Goal: Task Accomplishment & Management: Complete application form

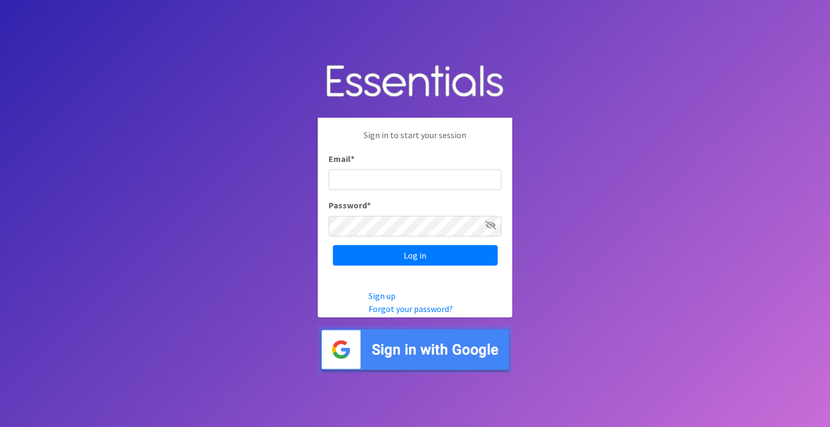
click at [391, 178] on input "Email *" at bounding box center [415, 180] width 173 height 21
click at [384, 180] on input "Email *" at bounding box center [415, 180] width 173 height 21
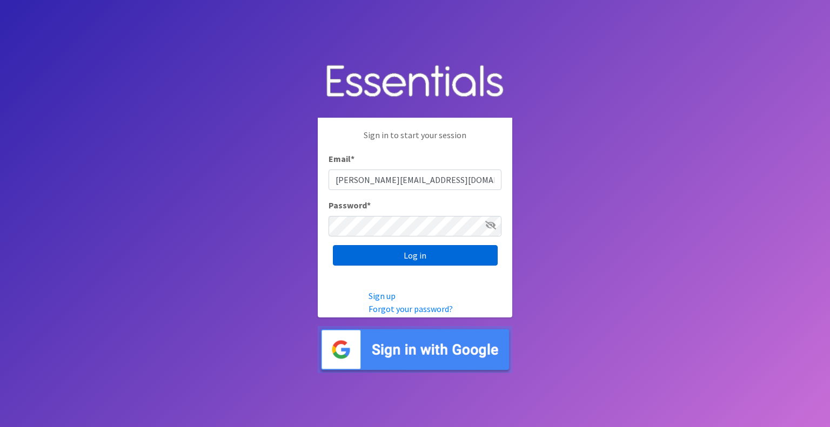
type input "[PERSON_NAME][EMAIL_ADDRESS][DOMAIN_NAME]"
click at [391, 253] on input "Log in" at bounding box center [415, 255] width 165 height 21
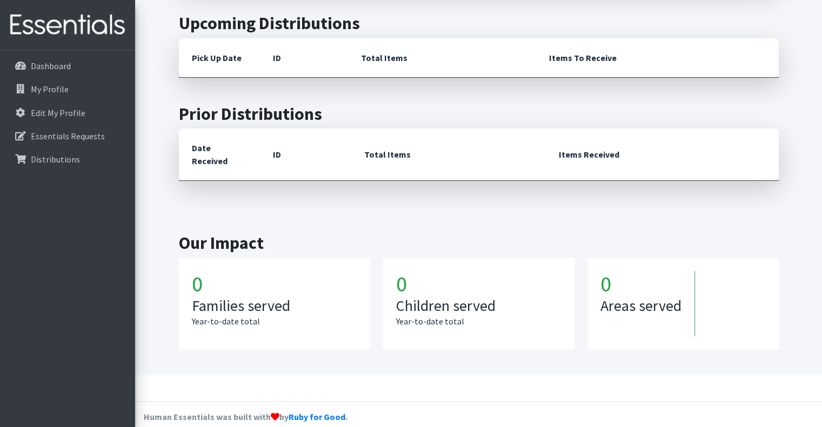
scroll to position [145, 0]
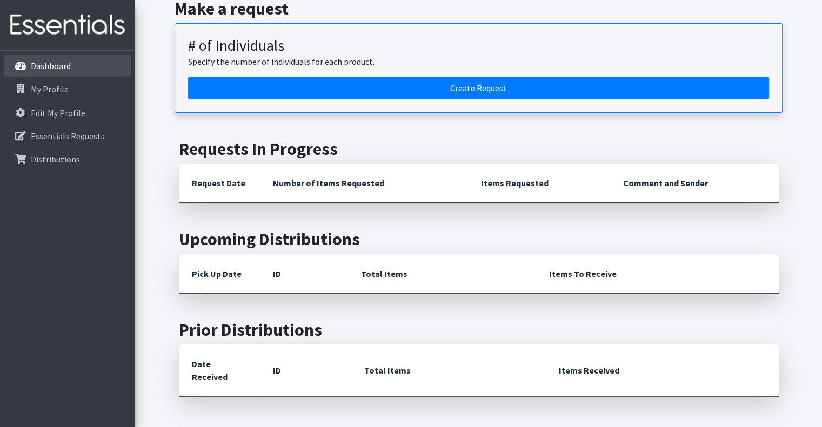
click at [64, 71] on link "Dashboard" at bounding box center [67, 66] width 126 height 22
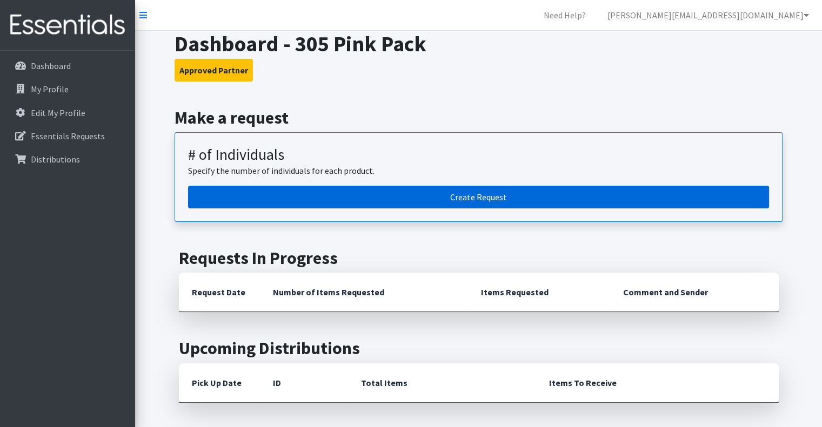
click at [472, 200] on link "Create Request" at bounding box center [478, 197] width 581 height 23
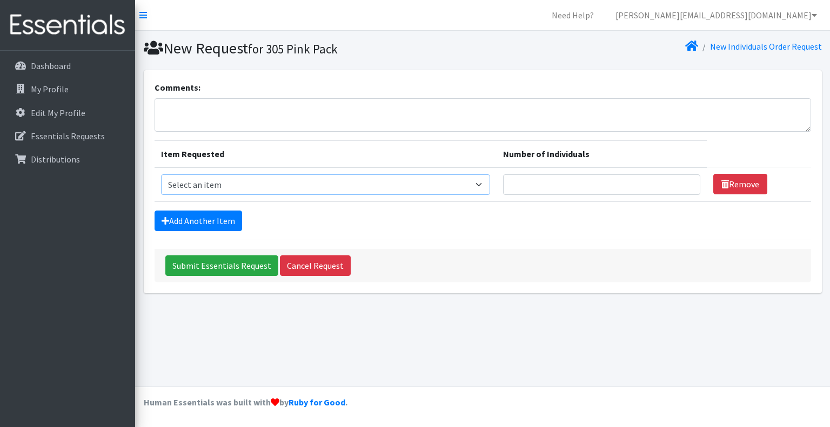
click at [302, 190] on select "Select an item # - Total number of kids being served with this order: Adult Clo…" at bounding box center [326, 185] width 330 height 21
click at [567, 142] on th "Number of Individuals" at bounding box center [602, 154] width 210 height 27
click at [531, 170] on td "Number of Individuals" at bounding box center [602, 185] width 210 height 35
click at [549, 189] on input "Number of Individuals" at bounding box center [601, 185] width 197 height 21
click at [684, 181] on input "1" at bounding box center [601, 185] width 197 height 21
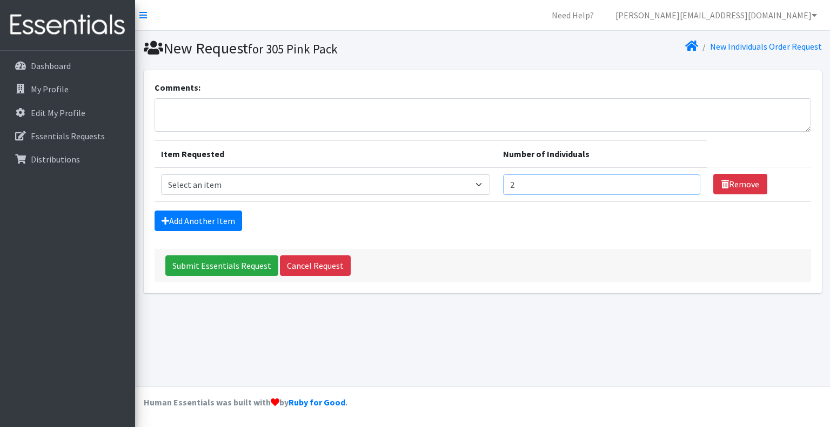
click at [684, 181] on input "2" at bounding box center [601, 185] width 197 height 21
click at [684, 181] on input "3" at bounding box center [601, 185] width 197 height 21
click at [684, 181] on input "4" at bounding box center [601, 185] width 197 height 21
type input "5"
click at [684, 181] on input "5" at bounding box center [601, 185] width 197 height 21
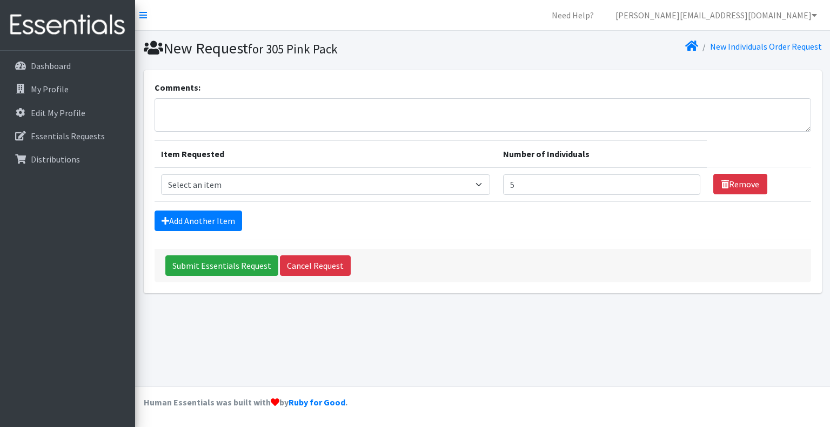
click at [361, 234] on form "Comments: Item Requested Number of Individuals Item Requested Select an item # …" at bounding box center [483, 182] width 657 height 202
click at [255, 186] on select "Select an item # - Total number of kids being served with this order: Adult Clo…" at bounding box center [326, 185] width 330 height 21
click at [189, 184] on select "Select an item # - Total number of kids being served with this order: Adult Clo…" at bounding box center [326, 185] width 330 height 21
click at [346, 183] on select "Select an item # - Total number of kids being served with this order: Adult Clo…" at bounding box center [326, 185] width 330 height 21
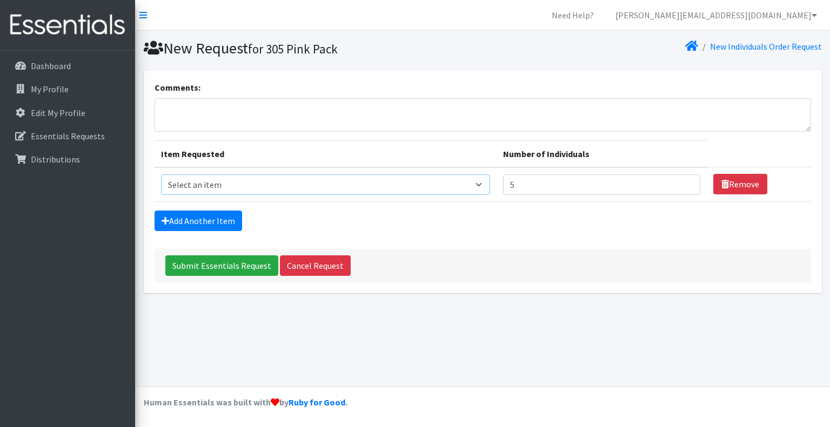
click at [346, 183] on select "Select an item # - Total number of kids being served with this order: Adult Clo…" at bounding box center [326, 185] width 330 height 21
click at [550, 191] on input "5" at bounding box center [601, 185] width 197 height 21
drag, startPoint x: 495, startPoint y: 188, endPoint x: 472, endPoint y: 188, distance: 23.2
click at [472, 188] on tr "Item Requested Select an item # - Total number of kids being served with this o…" at bounding box center [483, 185] width 657 height 35
type input "2"
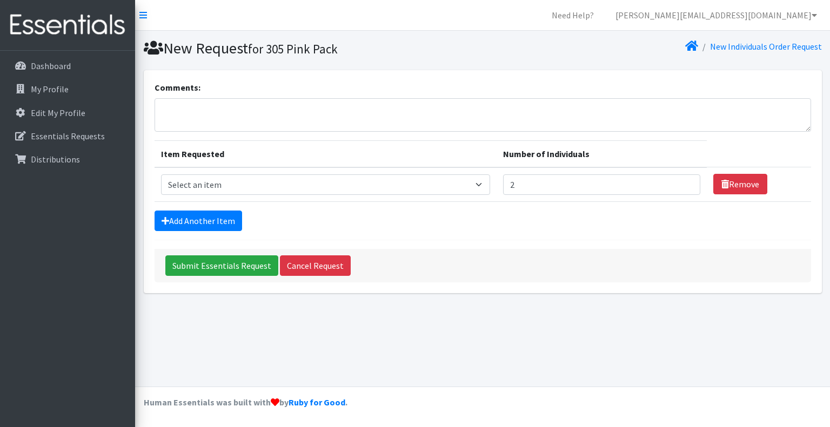
click at [630, 207] on form "Comments: Item Requested Number of Individuals Item Requested Select an item # …" at bounding box center [483, 182] width 657 height 202
click at [250, 188] on select "Select an item # - Total number of kids being served with this order: Adult Clo…" at bounding box center [326, 185] width 330 height 21
click at [232, 194] on td "Item Requested Select an item # - Total number of kids being served with this o…" at bounding box center [326, 185] width 343 height 35
click at [231, 192] on select "Select an item # - Total number of kids being served with this order: Adult Clo…" at bounding box center [326, 185] width 330 height 21
select select "10203"
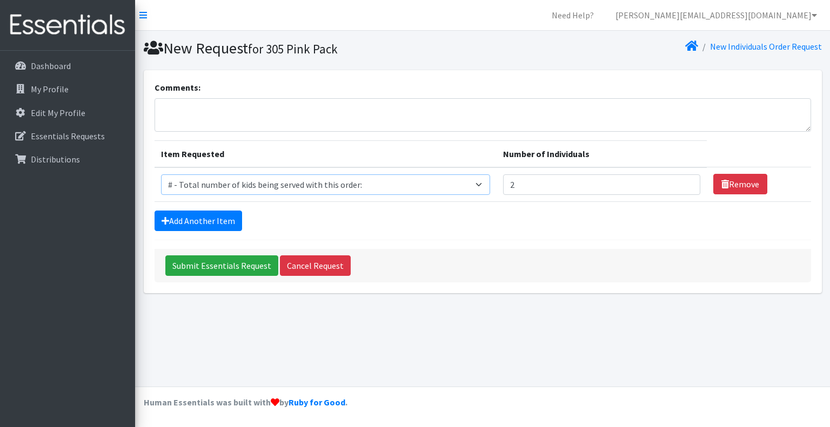
click at [161, 175] on select "Select an item # - Total number of kids being served with this order: Adult Clo…" at bounding box center [326, 185] width 330 height 21
click at [219, 217] on link "Add Another Item" at bounding box center [199, 221] width 88 height 21
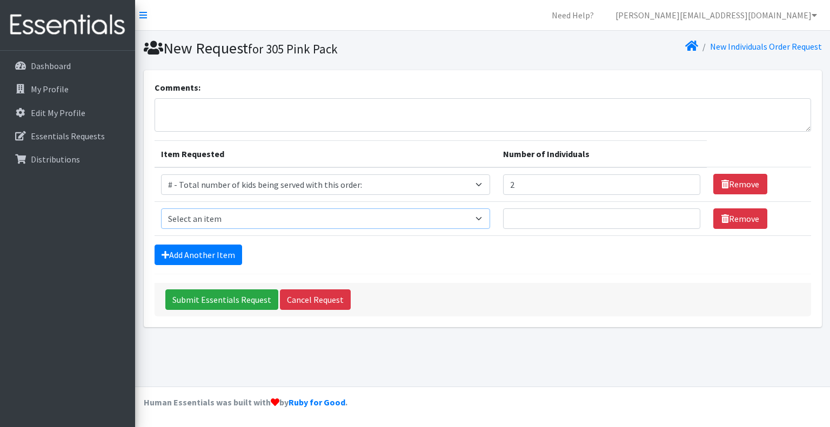
click at [293, 220] on select "Select an item # - Total number of kids being served with this order: Adult Clo…" at bounding box center [326, 219] width 330 height 21
click at [161, 209] on select "Select an item # - Total number of kids being served with this order: Adult Clo…" at bounding box center [326, 219] width 330 height 21
click at [270, 217] on select "Select an item # - Total number of kids being served with this order: Adult Clo…" at bounding box center [326, 219] width 330 height 21
select select "12644"
click at [161, 209] on select "Select an item # - Total number of kids being served with this order: Adult Clo…" at bounding box center [326, 219] width 330 height 21
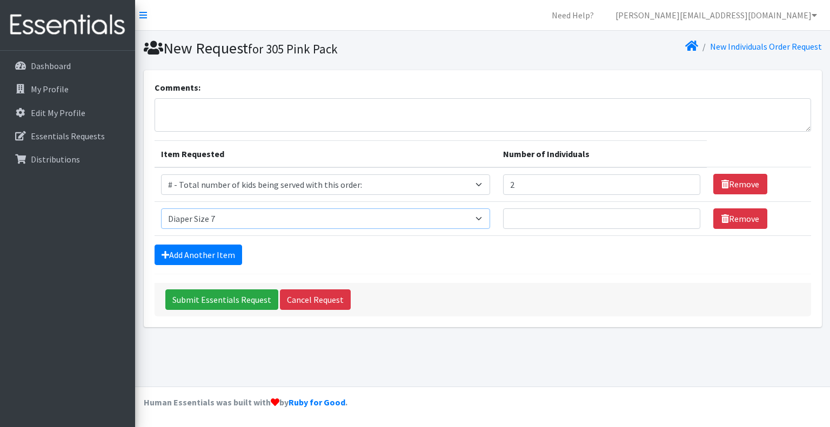
click at [306, 219] on select "Select an item # - Total number of kids being served with this order: Adult Clo…" at bounding box center [326, 219] width 330 height 21
click at [326, 252] on div "Add Another Item" at bounding box center [483, 255] width 657 height 21
click at [548, 214] on input "Number of Individuals" at bounding box center [601, 219] width 197 height 21
type input "1"
click at [686, 214] on input "1" at bounding box center [601, 219] width 197 height 21
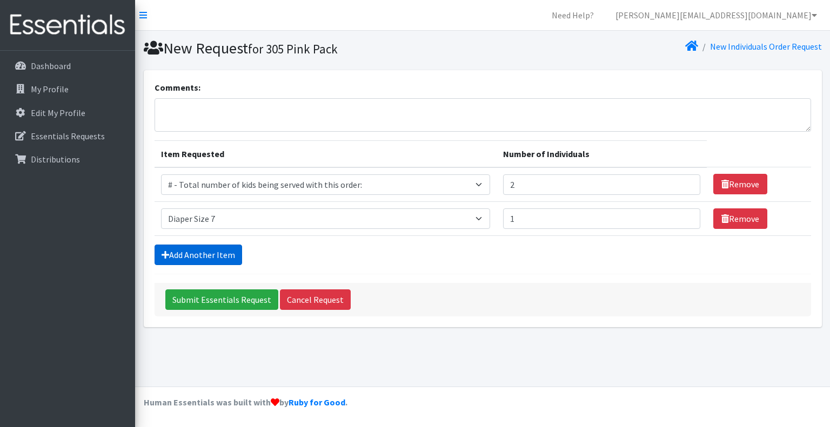
click at [173, 257] on link "Add Another Item" at bounding box center [199, 255] width 88 height 21
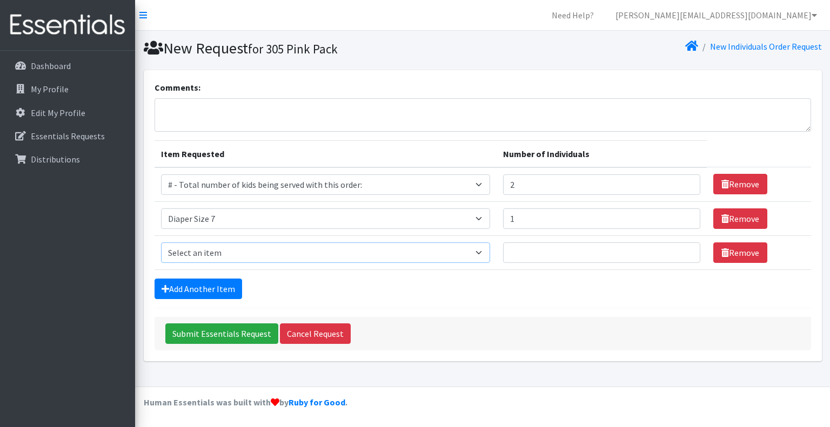
click at [174, 257] on select "Select an item # - Total number of kids being served with this order: Adult Clo…" at bounding box center [326, 253] width 330 height 21
click at [567, 118] on textarea "Comments:" at bounding box center [483, 115] width 657 height 34
click at [205, 249] on select "Select an item # - Total number of kids being served with this order: Adult Clo…" at bounding box center [326, 253] width 330 height 21
select select "2649"
click at [161, 243] on select "Select an item # - Total number of kids being served with this order: Adult Clo…" at bounding box center [326, 253] width 330 height 21
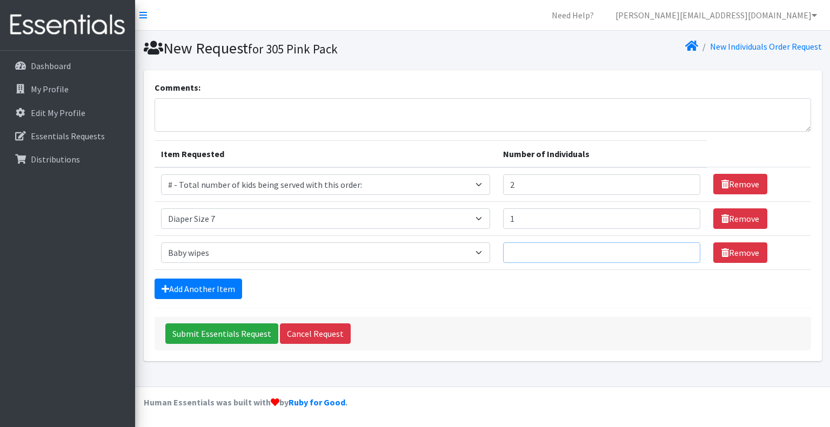
click at [539, 257] on input "Number of Individuals" at bounding box center [601, 253] width 197 height 21
type input "2"
click at [540, 185] on input "2" at bounding box center [601, 185] width 197 height 21
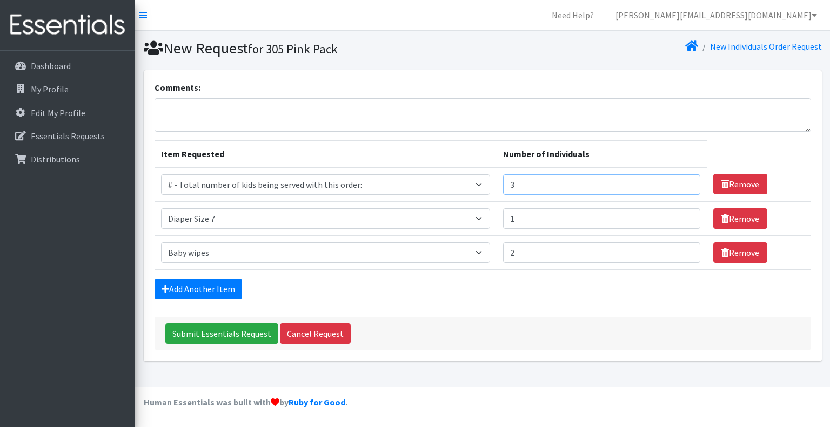
type input "3"
click at [537, 247] on input "2" at bounding box center [601, 253] width 197 height 21
click at [538, 256] on input "2" at bounding box center [601, 253] width 197 height 21
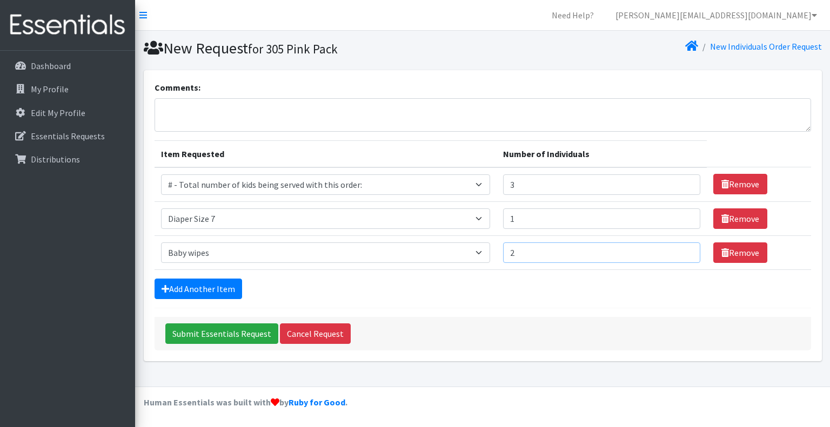
click at [539, 256] on input "2" at bounding box center [601, 253] width 197 height 21
click at [202, 287] on link "Add Another Item" at bounding box center [199, 289] width 88 height 21
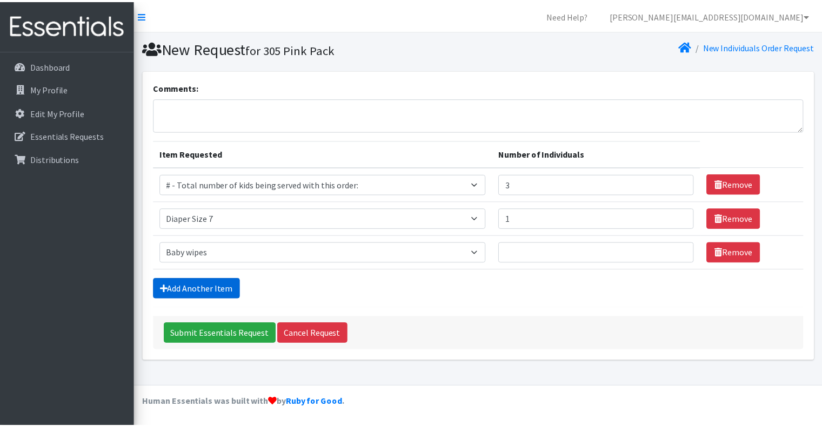
scroll to position [15, 0]
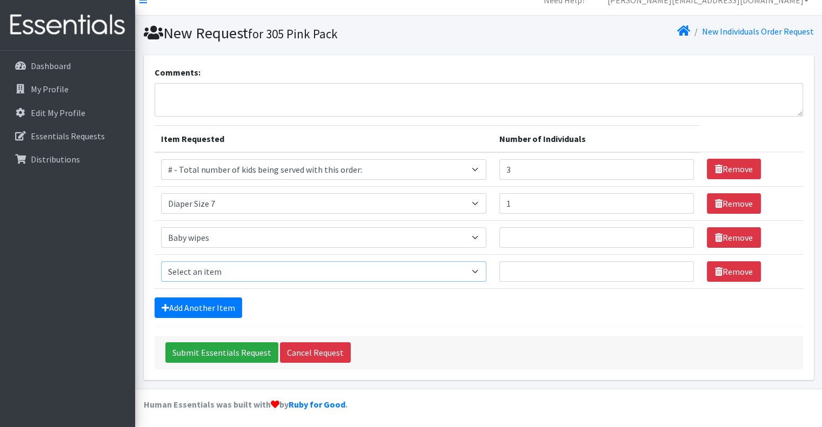
click at [214, 265] on select "Select an item # - Total number of kids being served with this order: Adult Clo…" at bounding box center [323, 272] width 325 height 21
click at [504, 306] on div "Add Another Item" at bounding box center [479, 308] width 648 height 21
click at [262, 99] on textarea "Comments:" at bounding box center [479, 100] width 648 height 34
